Goal: Check status: Check status

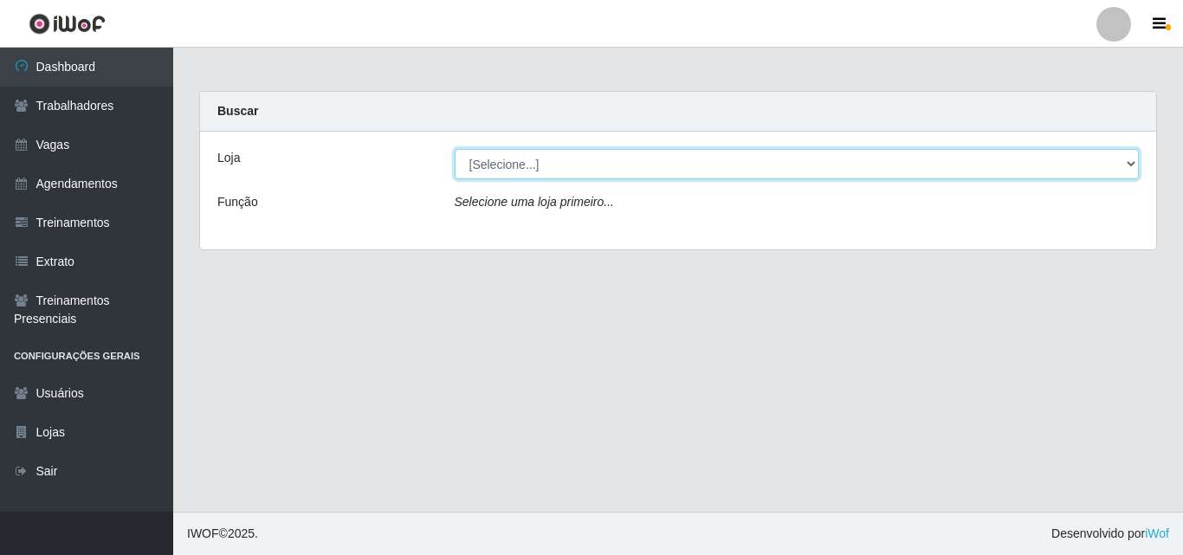
click at [474, 160] on select "[Selecione...] Chinatown Sushimi - [GEOGRAPHIC_DATA]" at bounding box center [797, 164] width 685 height 30
select select "357"
click at [455, 149] on select "[Selecione...] Chinatown Sushimi - [GEOGRAPHIC_DATA]" at bounding box center [797, 164] width 685 height 30
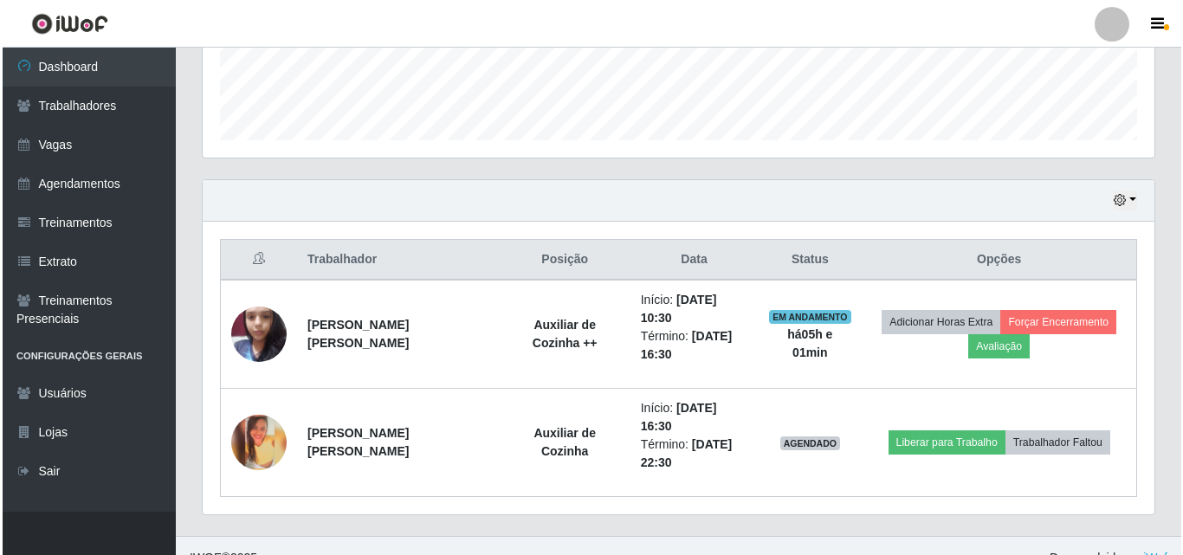
scroll to position [503, 0]
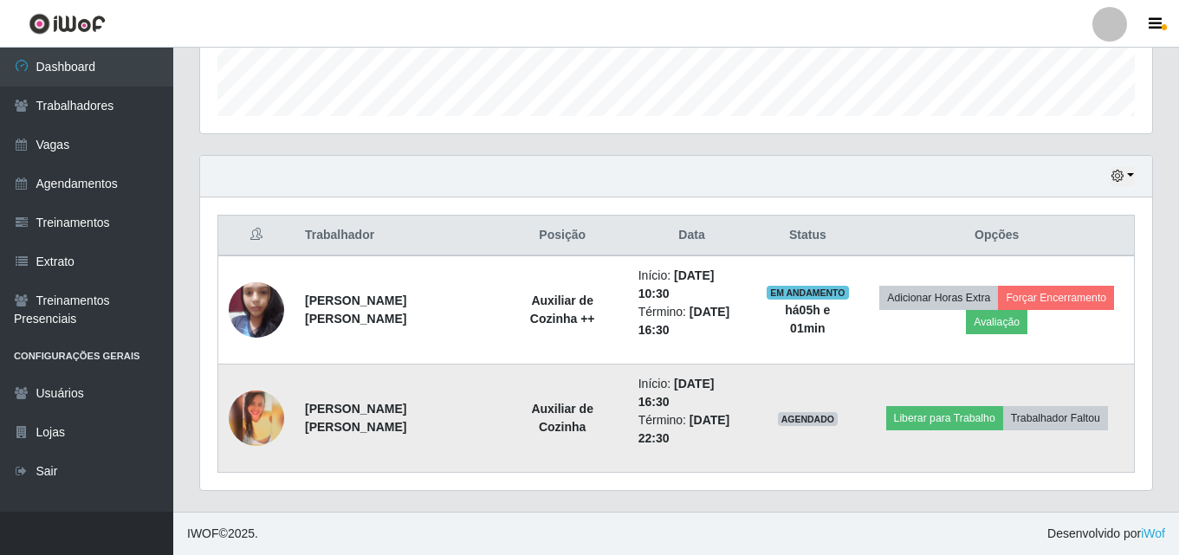
click at [256, 424] on img at bounding box center [256, 418] width 55 height 55
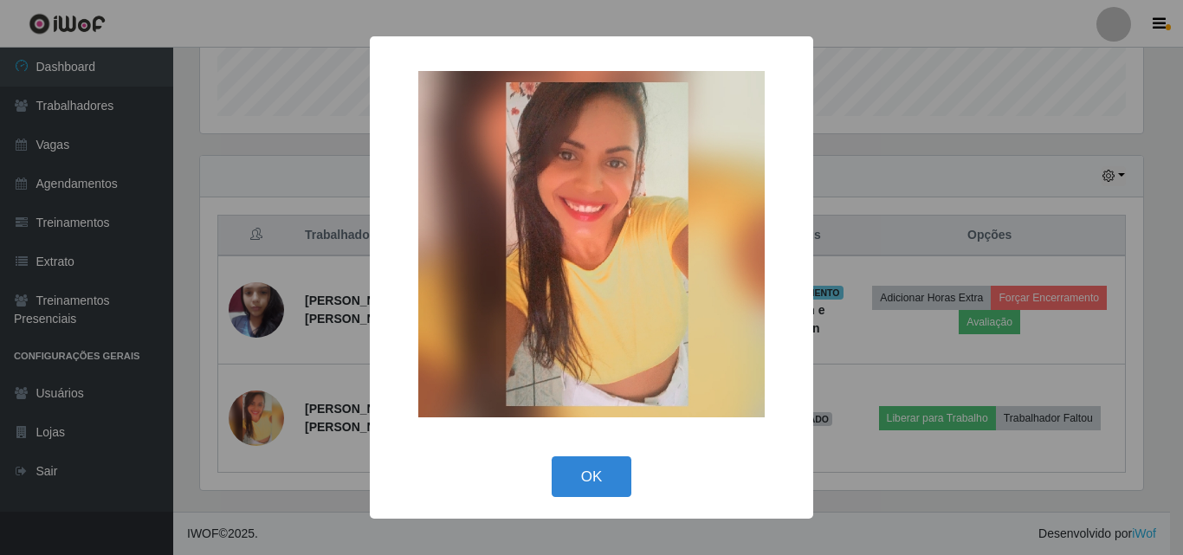
click at [1131, 228] on div "× OK Cancel" at bounding box center [591, 277] width 1183 height 555
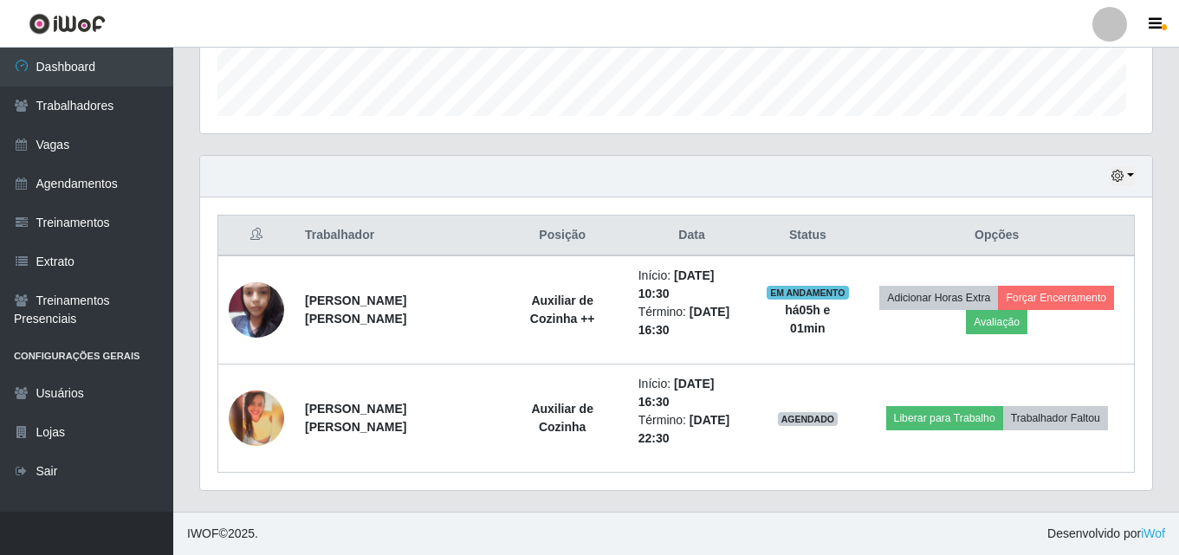
scroll to position [360, 952]
click at [1119, 178] on icon "button" at bounding box center [1117, 176] width 12 height 12
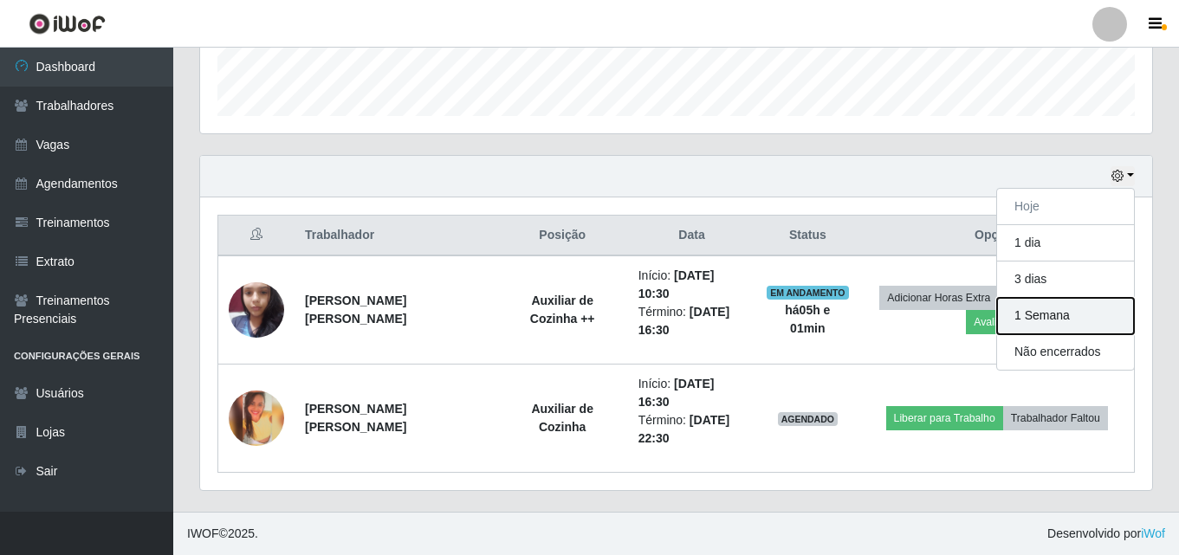
click at [1054, 314] on button "1 Semana" at bounding box center [1065, 316] width 137 height 36
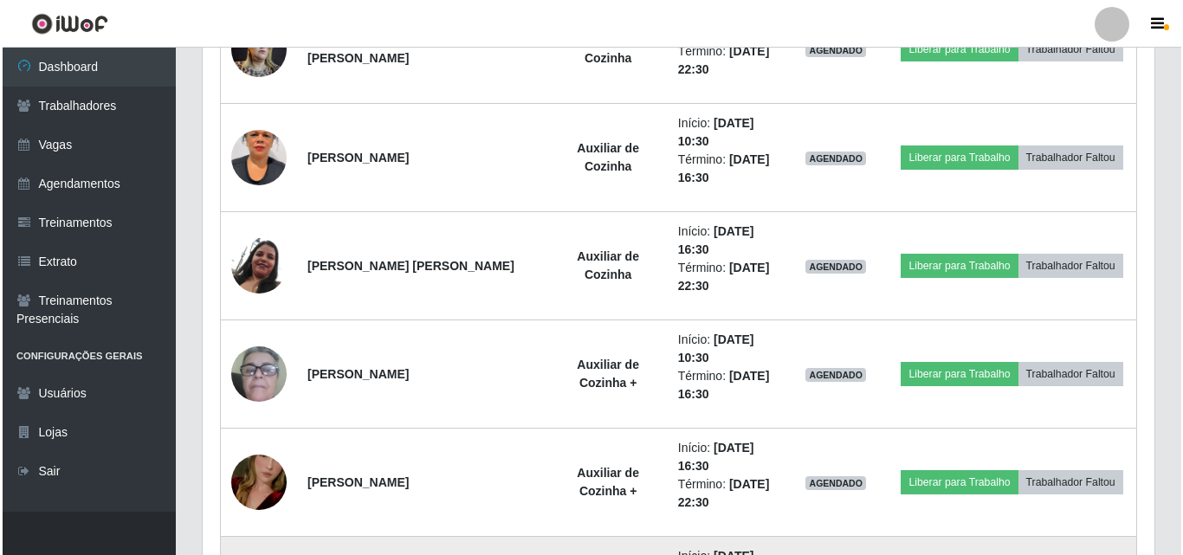
scroll to position [1716, 0]
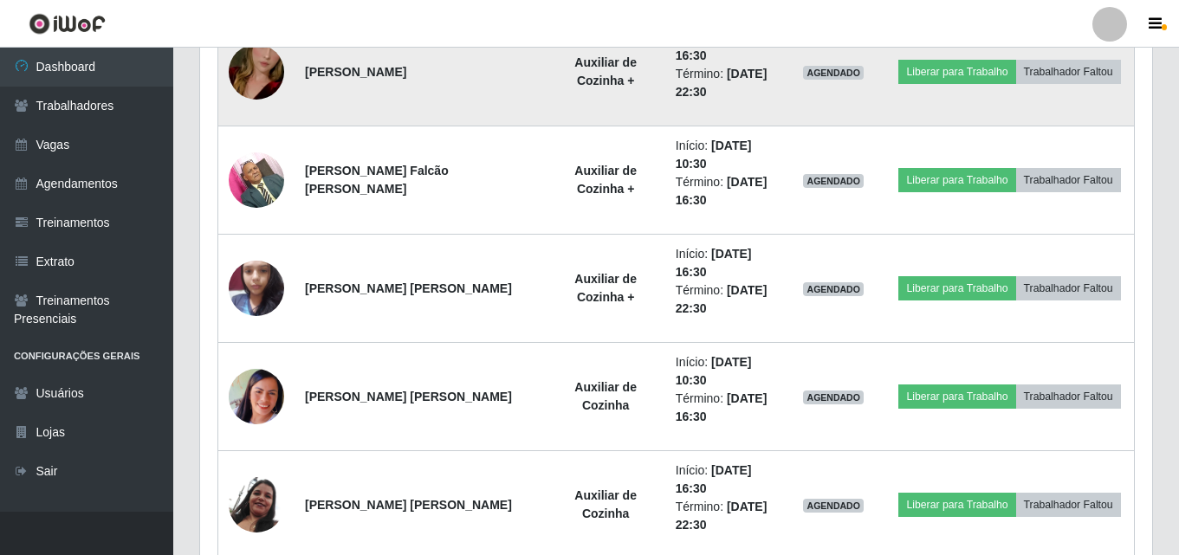
click at [263, 76] on img at bounding box center [256, 72] width 55 height 99
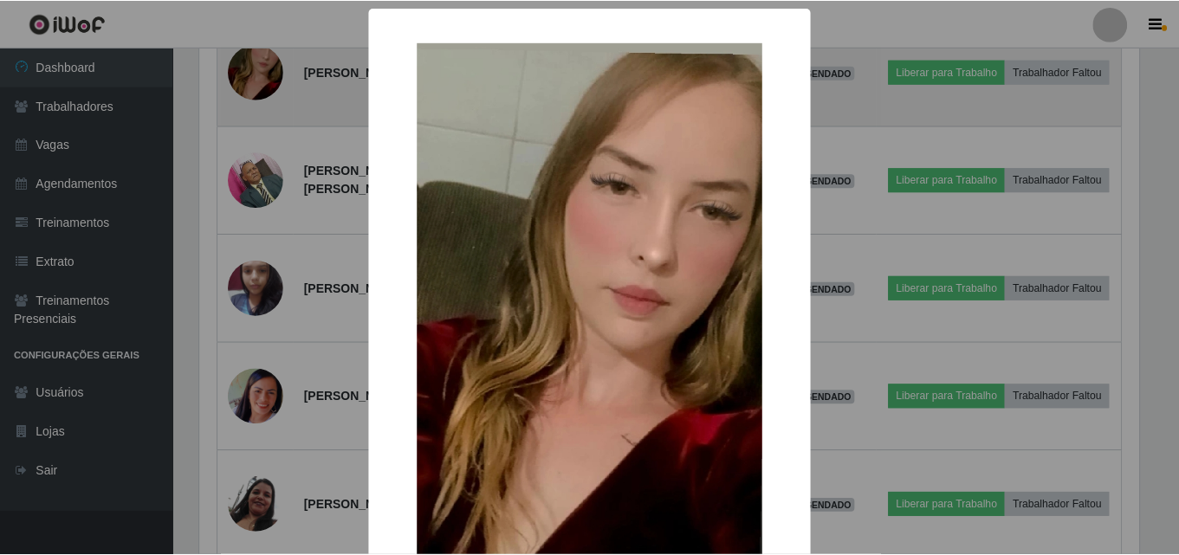
scroll to position [360, 943]
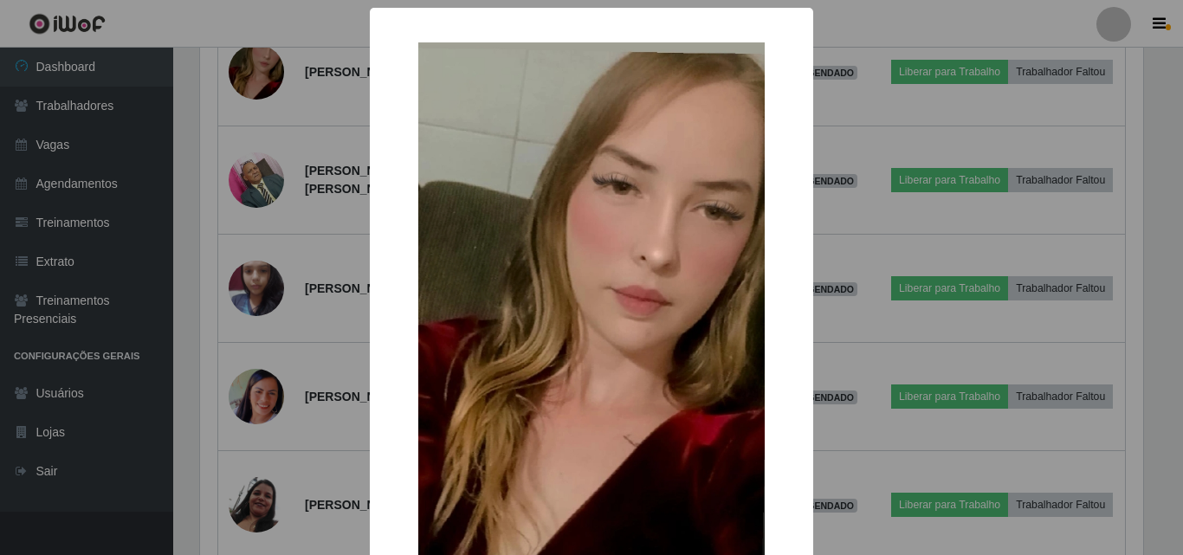
click at [217, 136] on div "× OK Cancel" at bounding box center [591, 277] width 1183 height 555
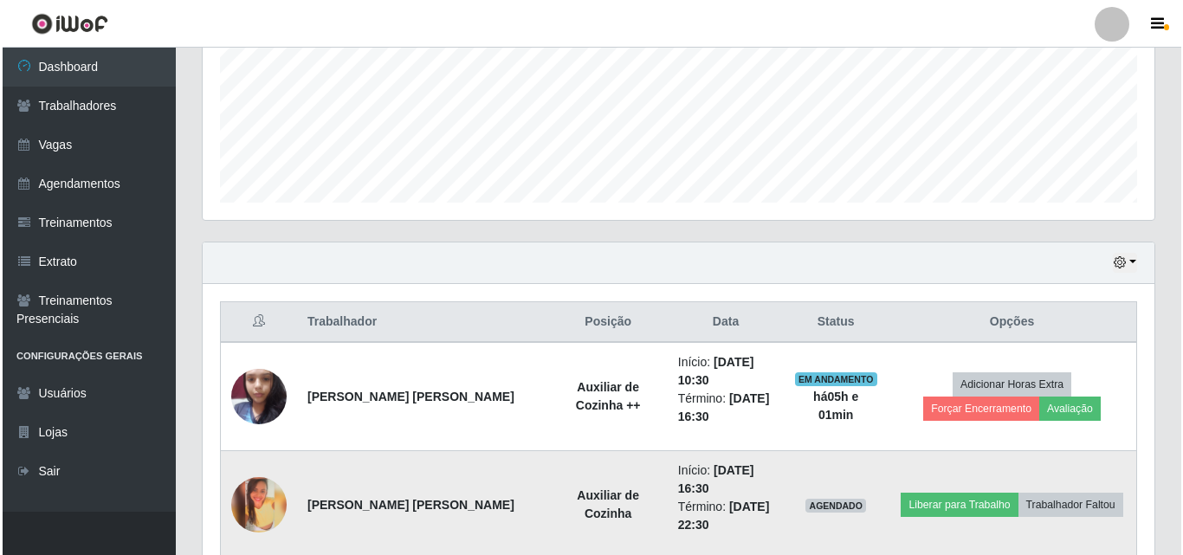
scroll to position [590, 0]
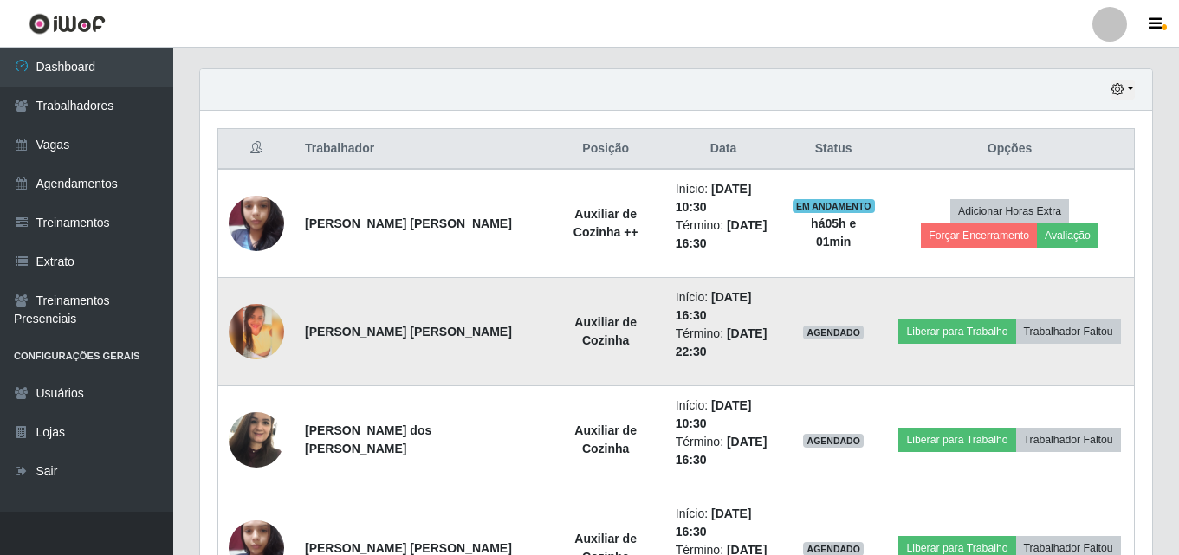
click at [248, 333] on img at bounding box center [256, 331] width 55 height 55
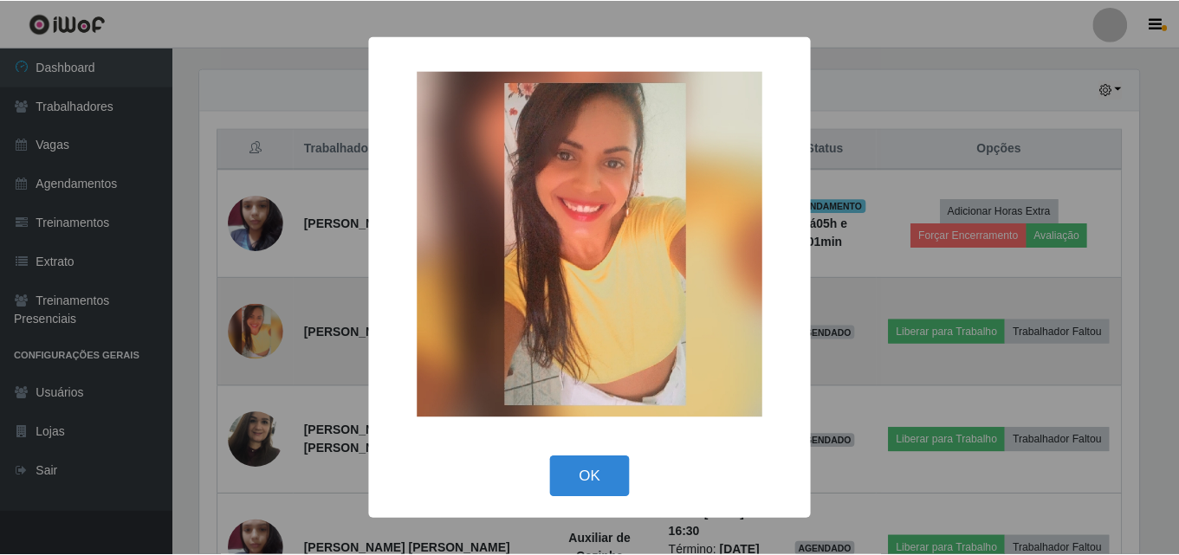
scroll to position [360, 943]
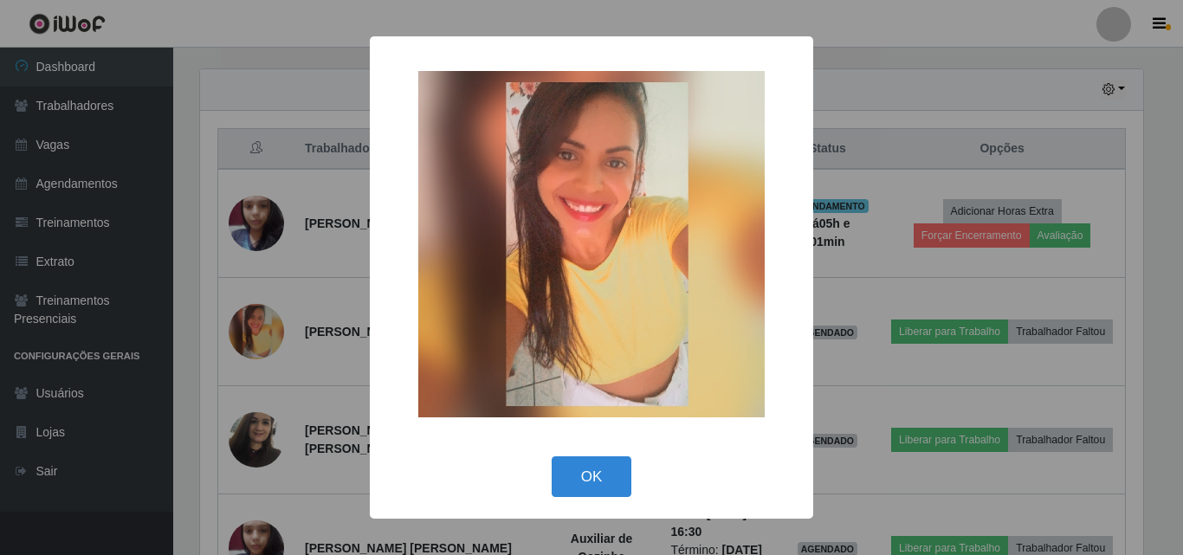
click at [204, 295] on div "× OK Cancel" at bounding box center [591, 277] width 1183 height 555
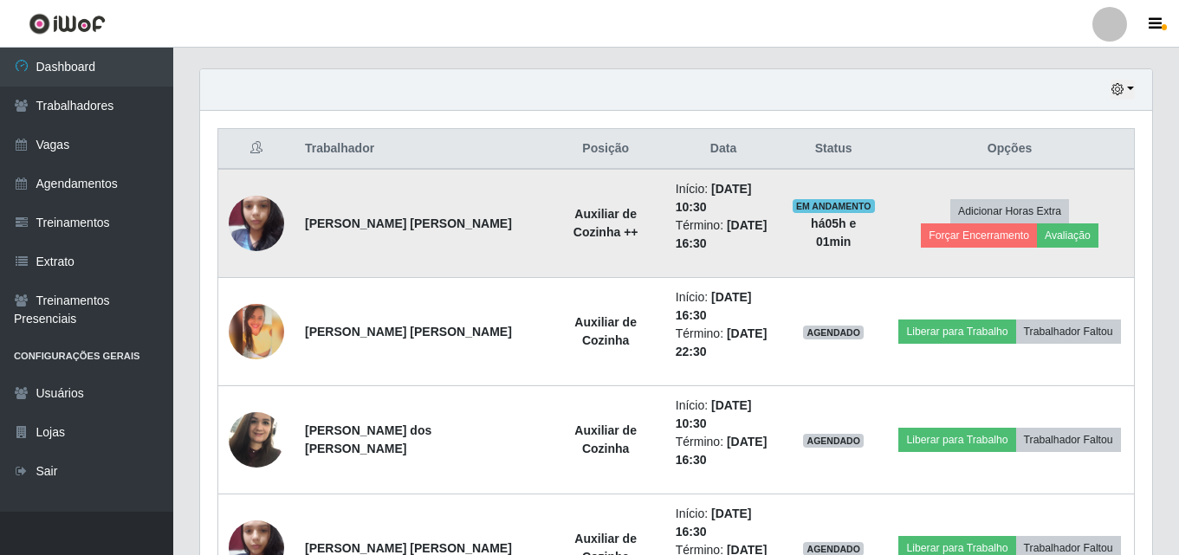
scroll to position [360, 952]
